Goal: Task Accomplishment & Management: Manage account settings

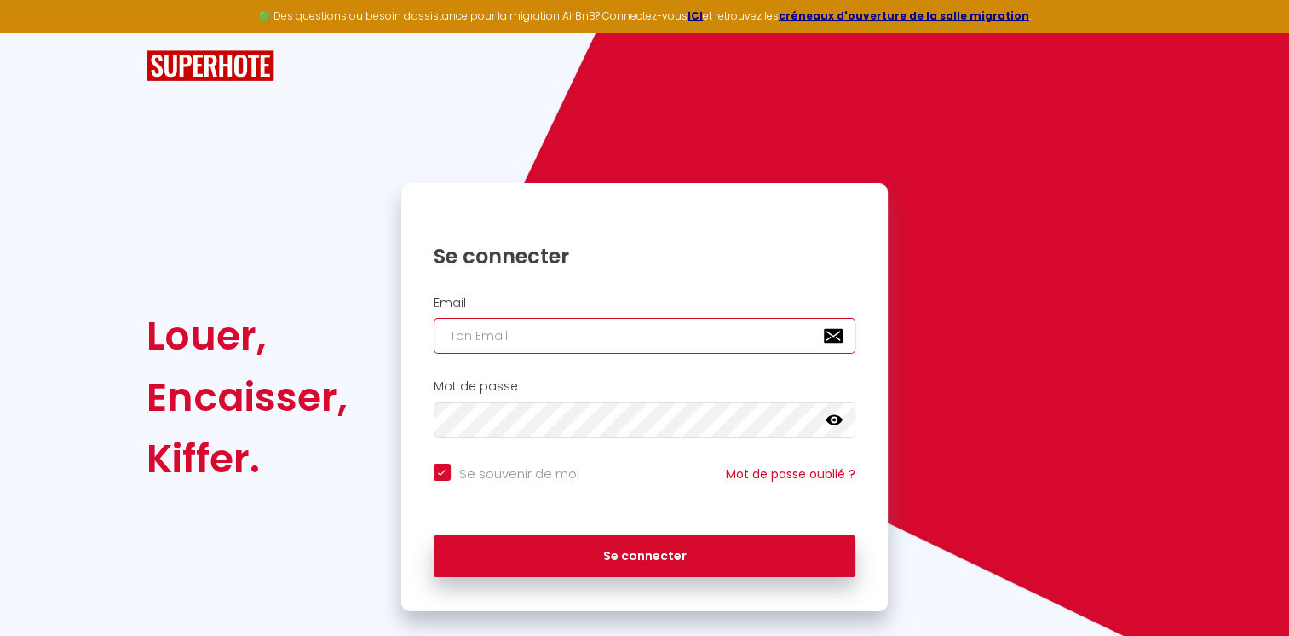
click at [491, 345] on input "email" at bounding box center [645, 336] width 423 height 36
type input "l"
checkbox input "true"
type input "la"
checkbox input "true"
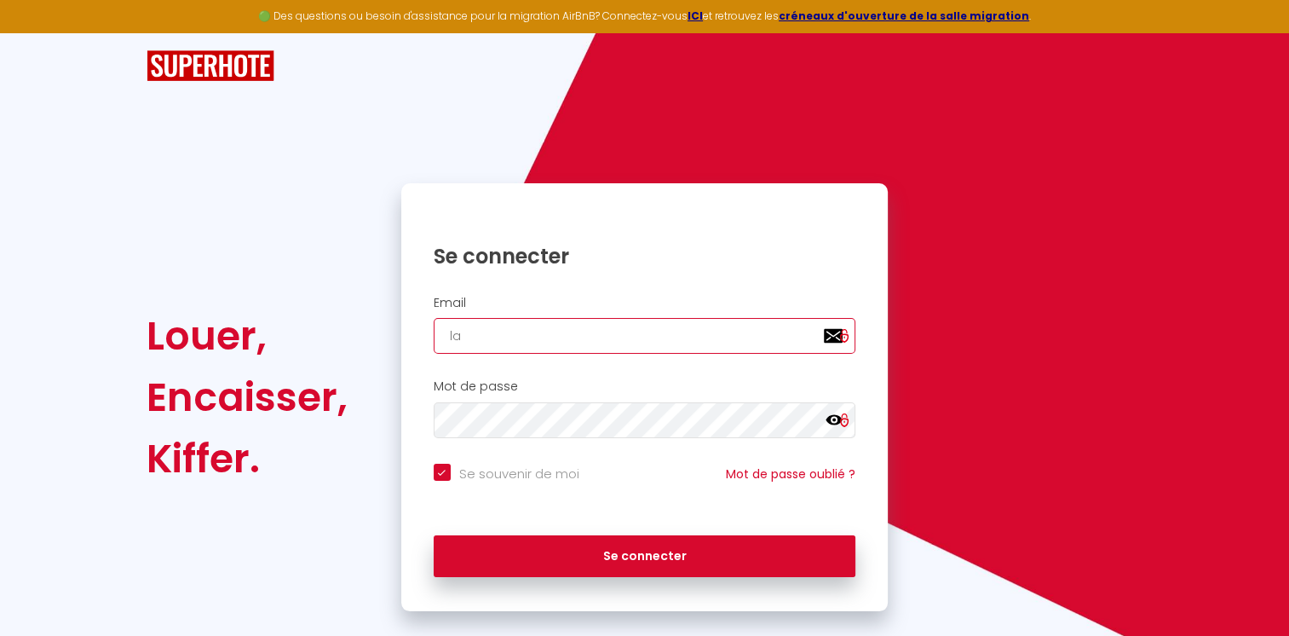
type input "lau"
checkbox input "true"
type input "laur"
checkbox input "true"
type input "laure"
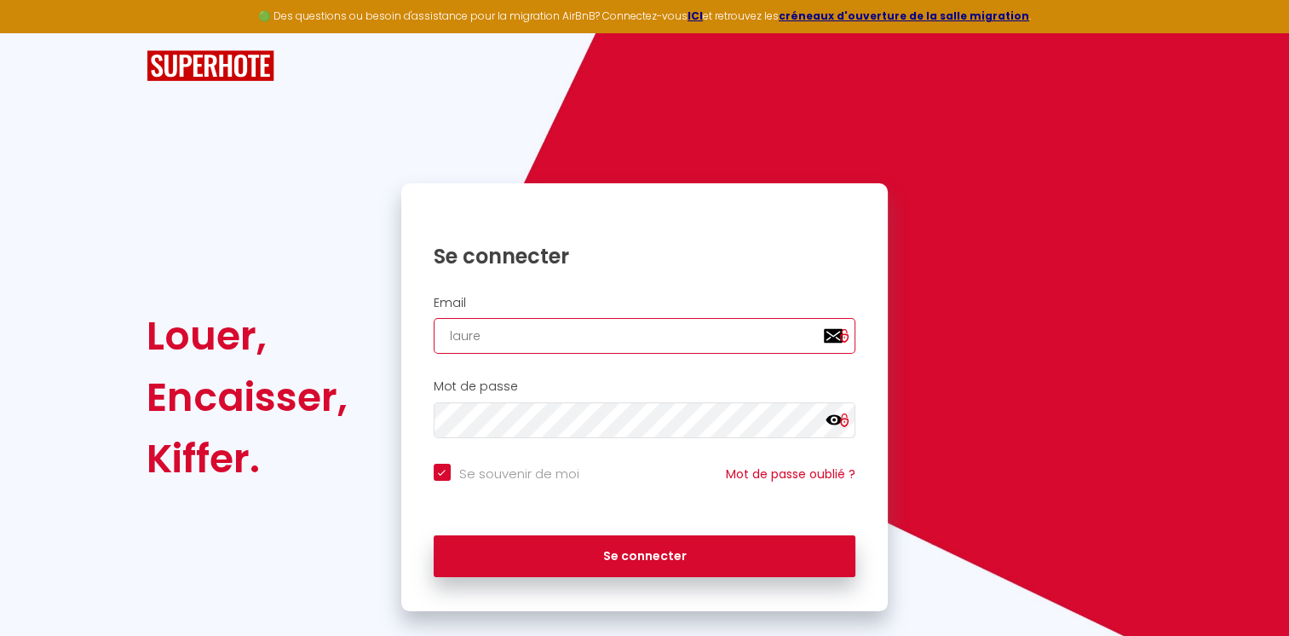
checkbox input "true"
type input "lauren"
checkbox input "true"
type input "[PERSON_NAME]"
checkbox input "true"
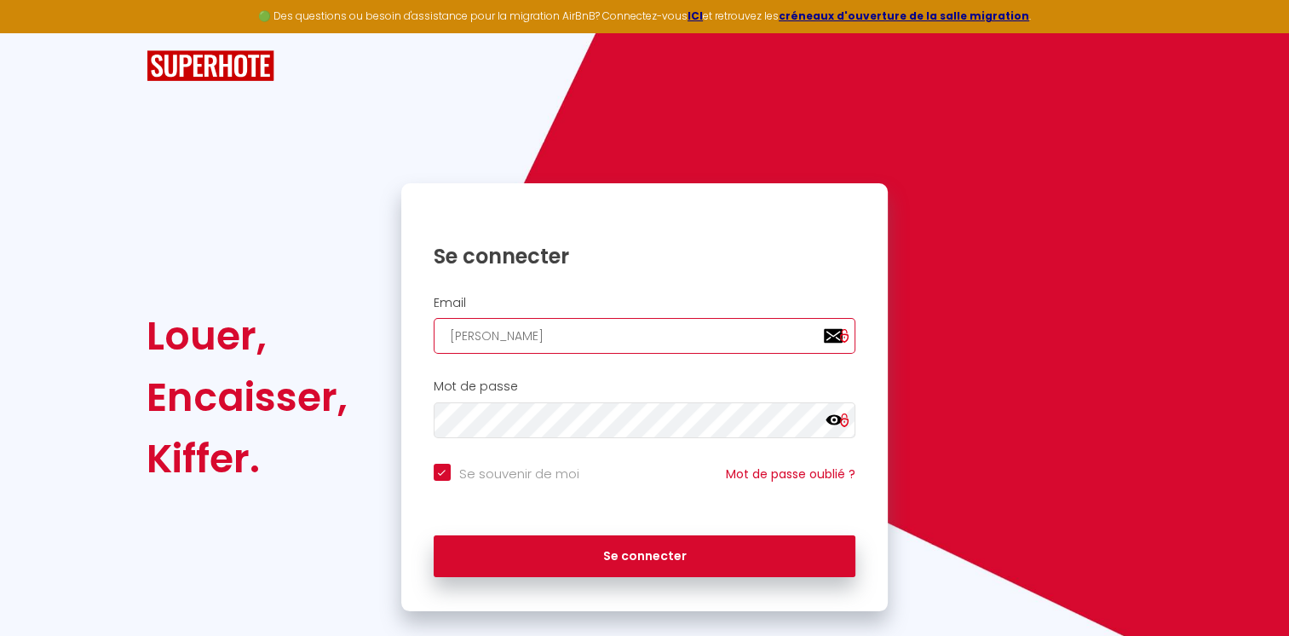
click at [641, 336] on input "[PERSON_NAME]" at bounding box center [645, 336] width 423 height 36
type input "[EMAIL_ADDRESS][DOMAIN_NAME]"
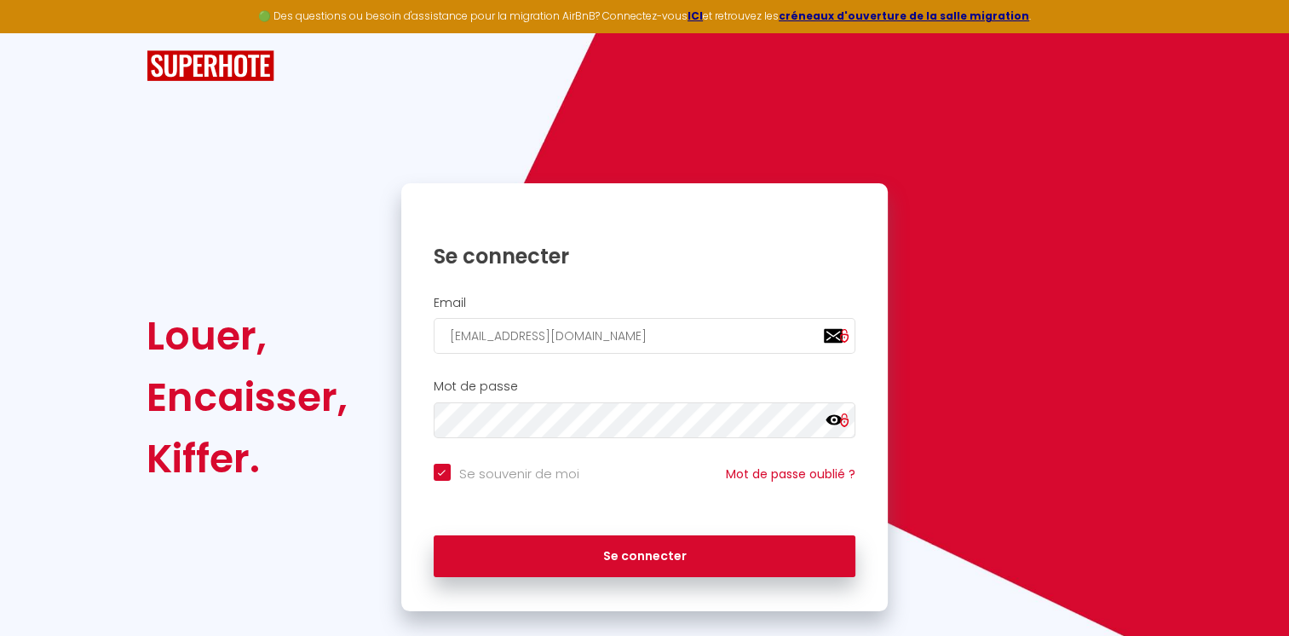
click at [593, 383] on h2 "Mot de passe" at bounding box center [645, 386] width 423 height 14
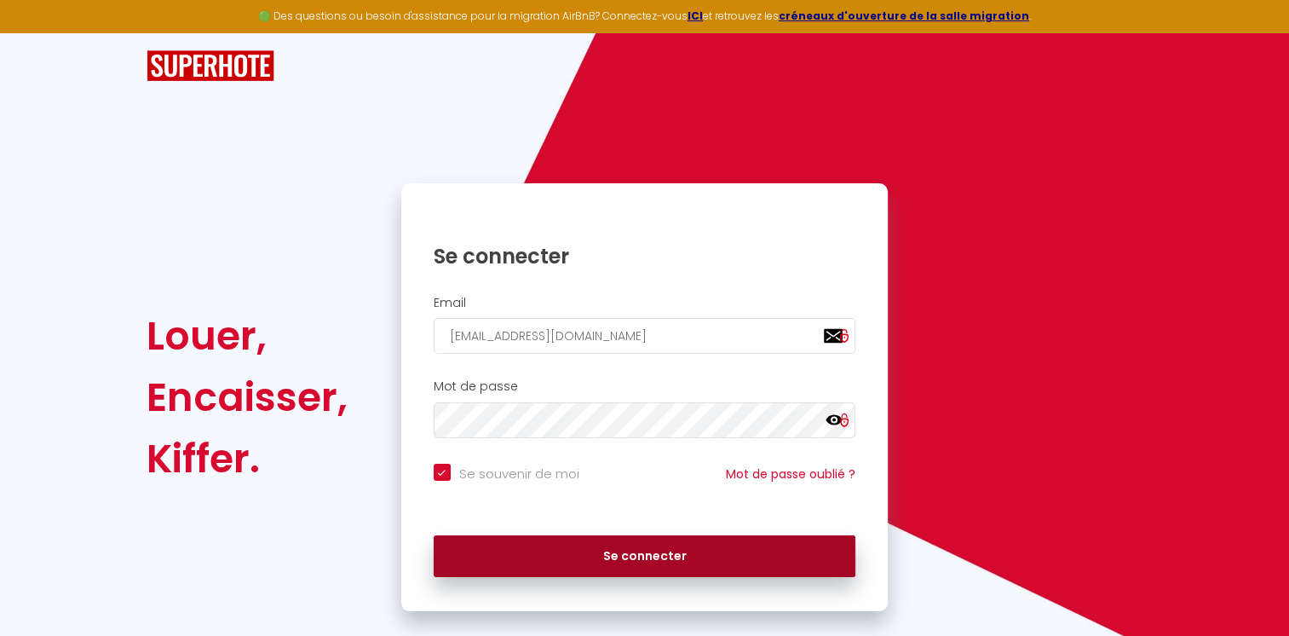
click at [736, 554] on button "Se connecter" at bounding box center [645, 556] width 423 height 43
checkbox input "true"
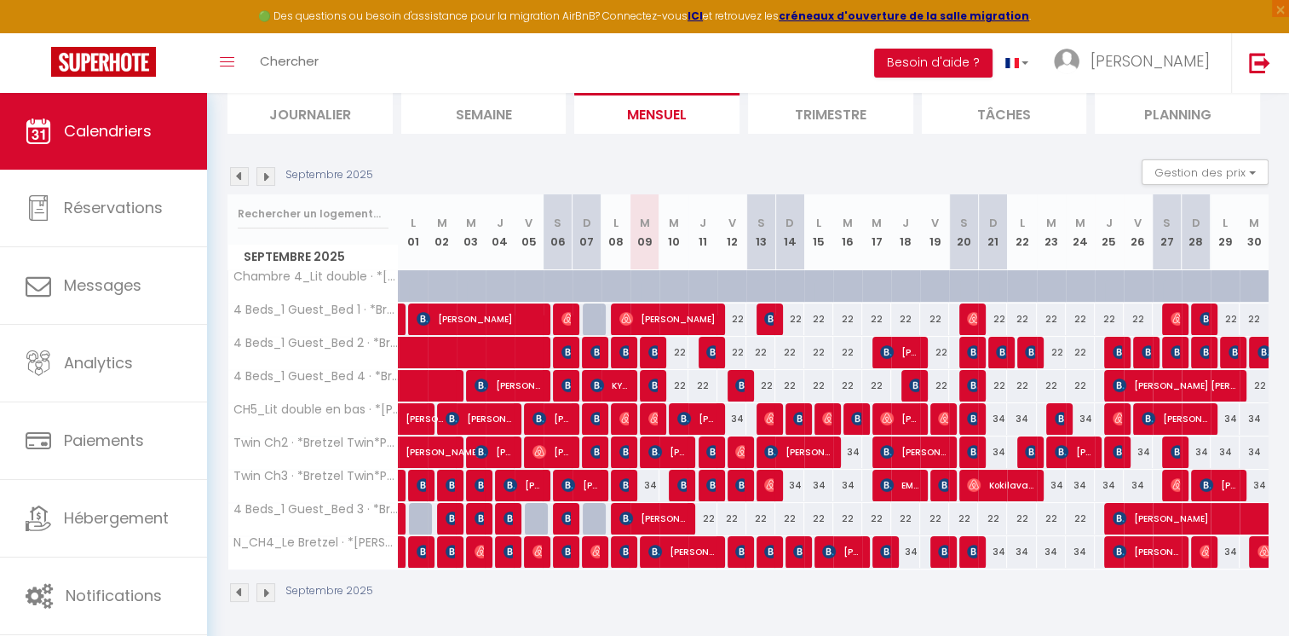
scroll to position [119, 0]
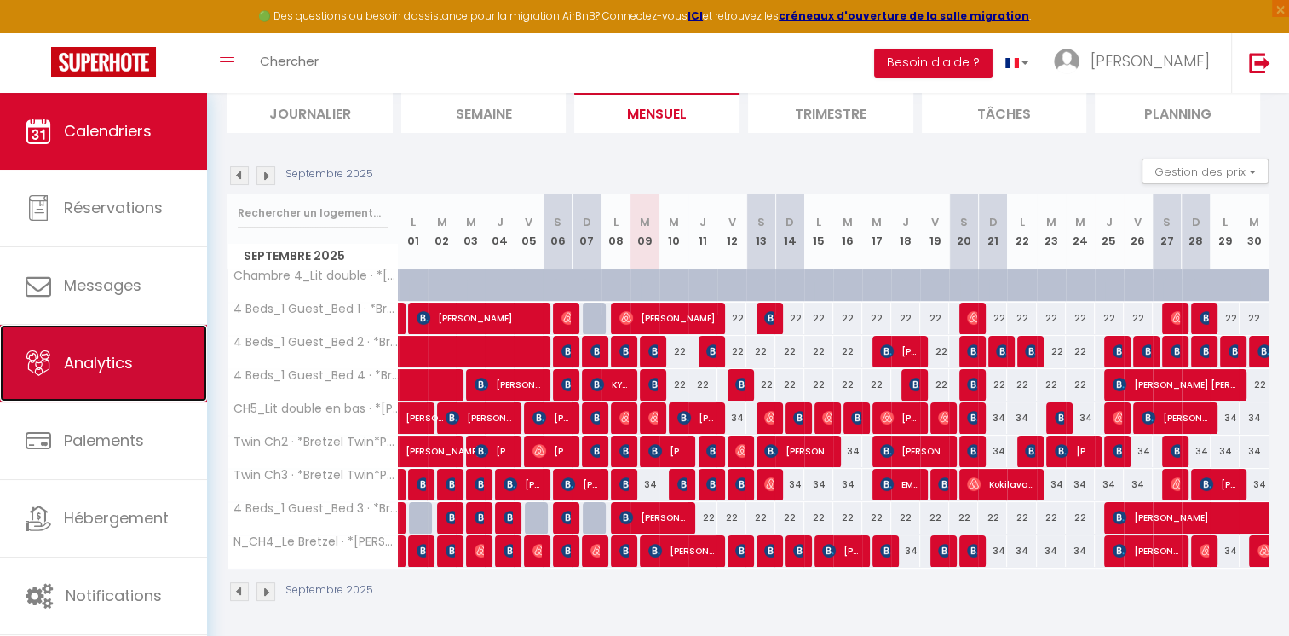
click at [117, 368] on span "Analytics" at bounding box center [98, 362] width 69 height 21
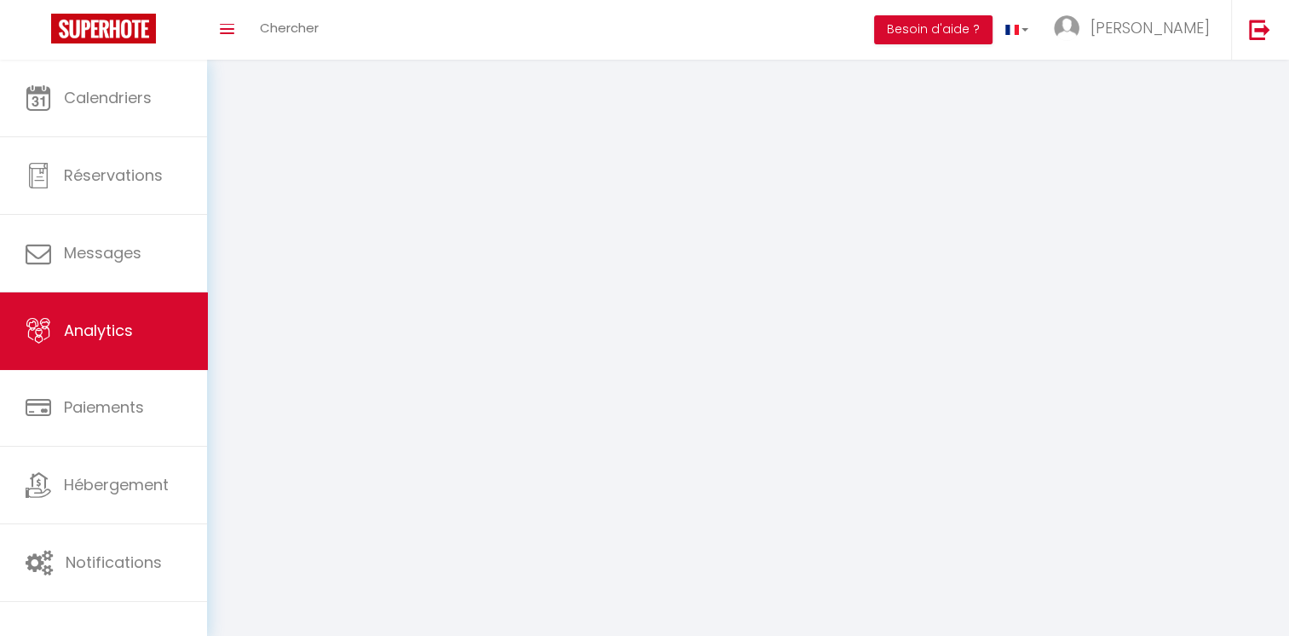
select select "2025"
select select "9"
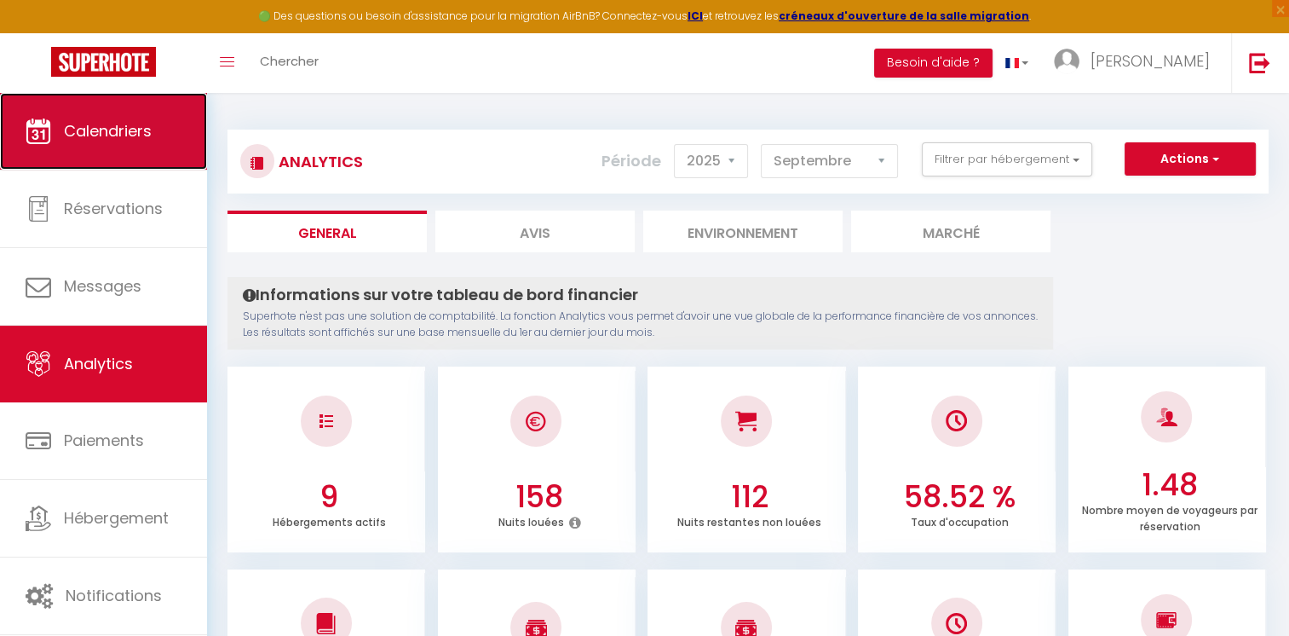
click at [88, 117] on link "Calendriers" at bounding box center [103, 131] width 207 height 77
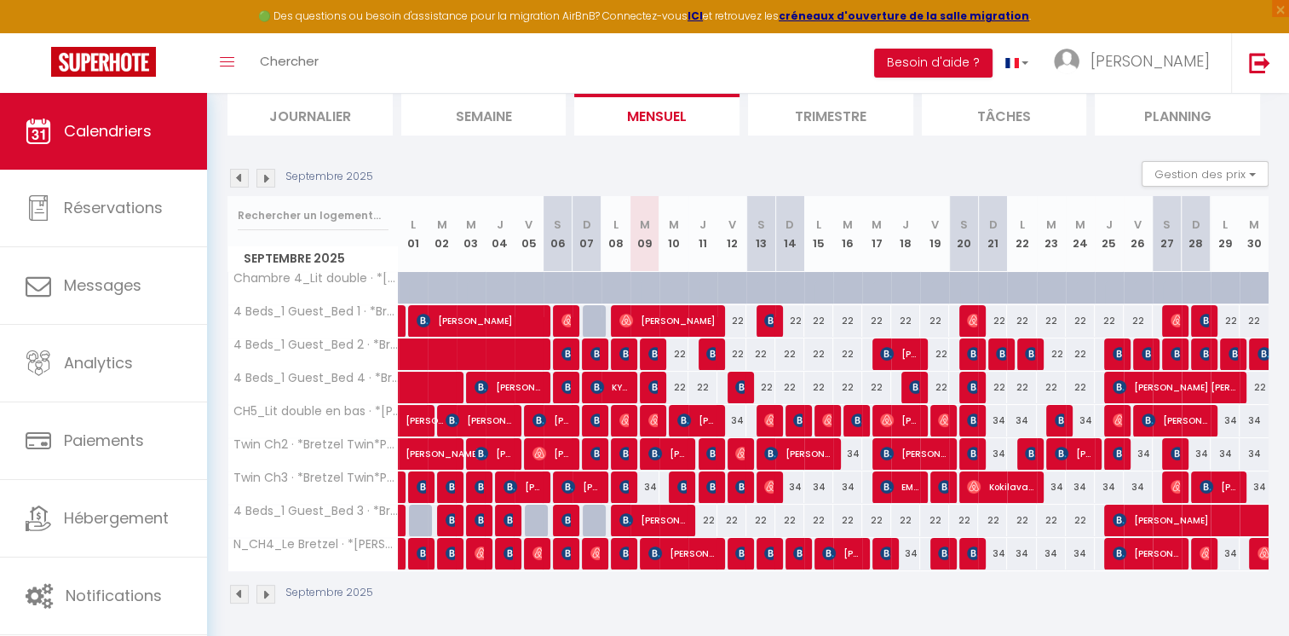
scroll to position [119, 0]
